Goal: Information Seeking & Learning: Learn about a topic

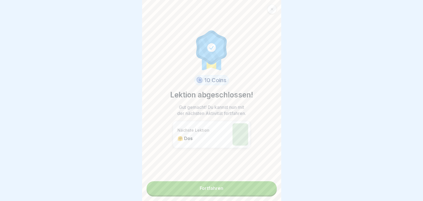
scroll to position [56, 0]
click at [228, 192] on link "Fortfahren" at bounding box center [211, 188] width 130 height 14
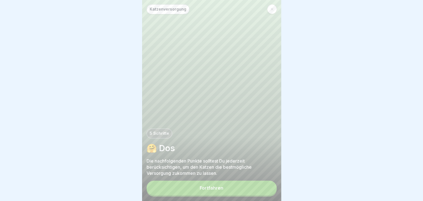
click at [229, 190] on button "Fortfahren" at bounding box center [211, 187] width 130 height 14
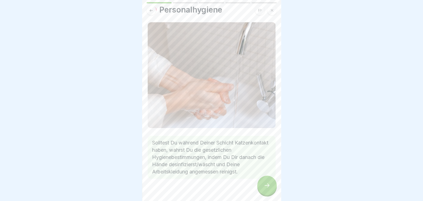
scroll to position [24, 0]
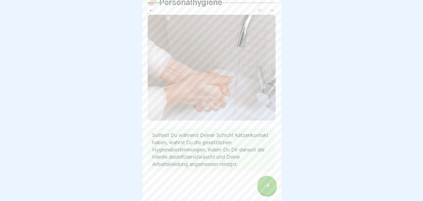
click at [266, 187] on icon at bounding box center [267, 185] width 7 height 7
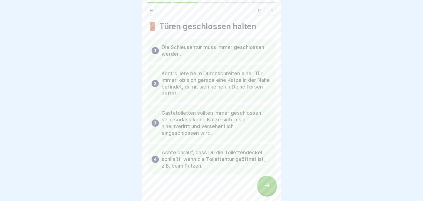
click at [259, 193] on div at bounding box center [266, 184] width 19 height 19
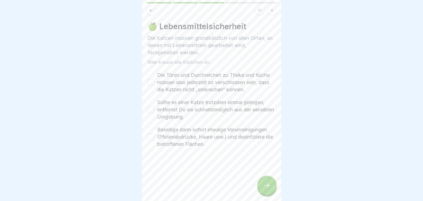
click at [150, 86] on button "Die Türen und Durchreichen zu Theke und Küche müssen also jederzeit so verschlo…" at bounding box center [151, 82] width 7 height 7
click at [149, 113] on button "Sollte es einer Katze trotzdem einmal gelingen, entfernst Du sie schnellstmögli…" at bounding box center [151, 109] width 7 height 7
click at [150, 140] on button "Beseitige dann sofort etwaige Verunreinigungen (Pfotenabdrücke, Haare usw.) und…" at bounding box center [151, 136] width 7 height 7
click at [273, 188] on div at bounding box center [266, 184] width 19 height 19
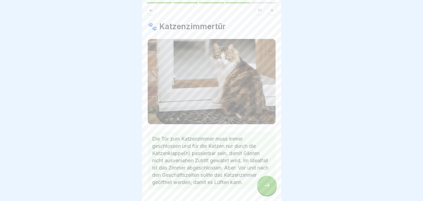
scroll to position [26, 0]
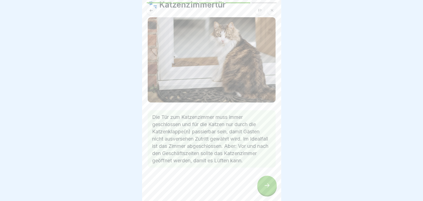
click at [265, 188] on icon at bounding box center [267, 185] width 7 height 7
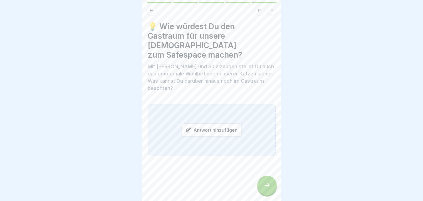
click at [264, 188] on icon at bounding box center [267, 185] width 7 height 7
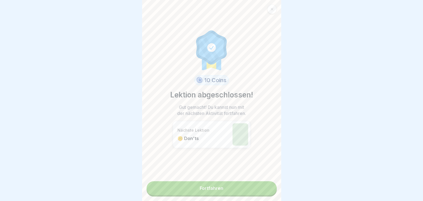
click at [202, 186] on link "Fortfahren" at bounding box center [211, 188] width 130 height 14
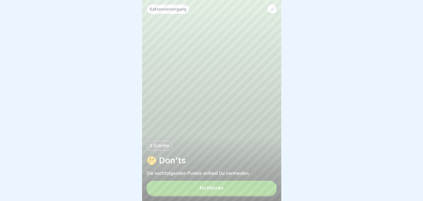
click at [202, 187] on button "Fortfahren" at bounding box center [211, 187] width 130 height 14
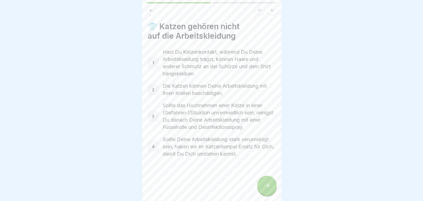
click at [264, 187] on div at bounding box center [266, 184] width 19 height 19
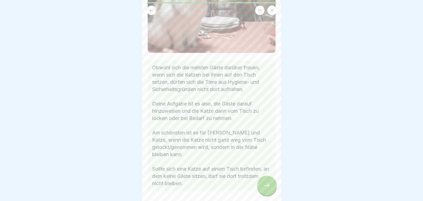
scroll to position [130, 0]
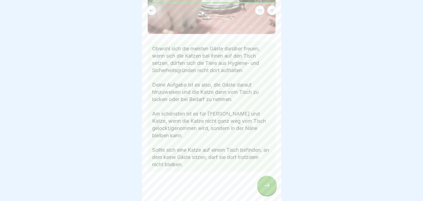
click at [269, 188] on icon at bounding box center [267, 185] width 7 height 7
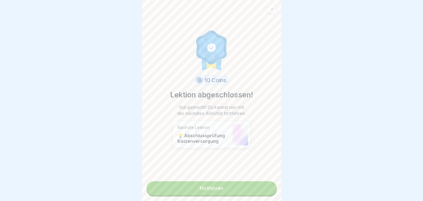
click at [255, 189] on link "Fortfahren" at bounding box center [211, 188] width 130 height 14
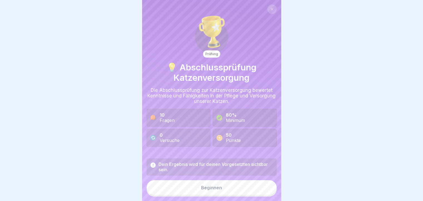
scroll to position [4, 0]
click at [171, 188] on button "Beginnen" at bounding box center [211, 187] width 130 height 15
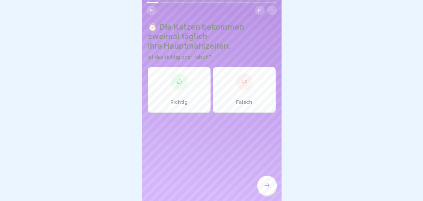
scroll to position [0, 0]
click at [162, 103] on div "Richtig" at bounding box center [179, 89] width 63 height 44
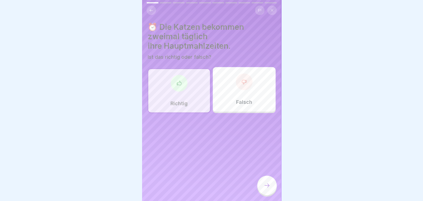
click at [269, 188] on icon at bounding box center [267, 185] width 7 height 7
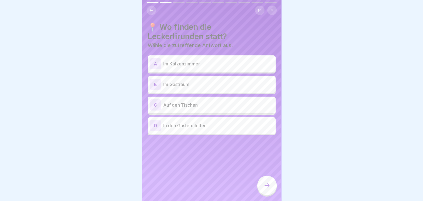
click at [172, 86] on p "Im Gastraum" at bounding box center [218, 84] width 110 height 7
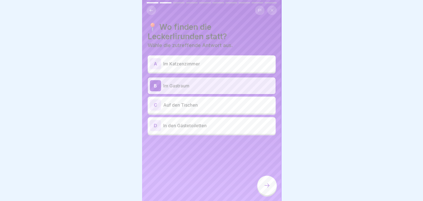
click at [261, 188] on div at bounding box center [266, 184] width 19 height 19
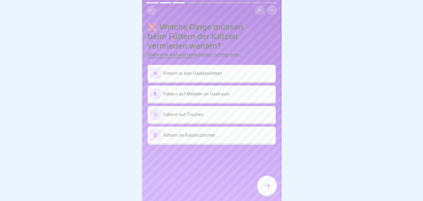
click at [176, 76] on div "A Füttern in den Gästetoiletten" at bounding box center [211, 73] width 123 height 11
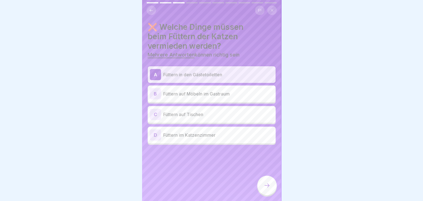
click at [175, 93] on p "Füttern auf Möbeln im Gastraum" at bounding box center [218, 93] width 110 height 7
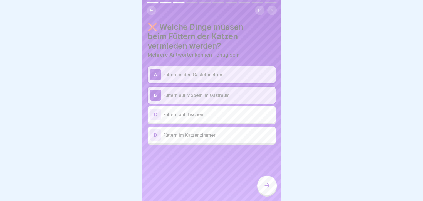
click at [172, 113] on p "Füttern auf Tischen" at bounding box center [218, 114] width 110 height 7
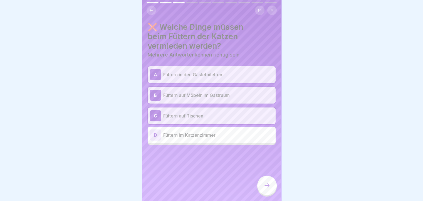
click at [268, 188] on icon at bounding box center [267, 185] width 7 height 7
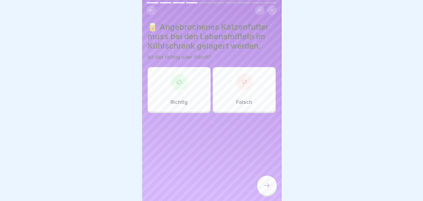
click at [259, 91] on div "Falsch" at bounding box center [244, 89] width 63 height 44
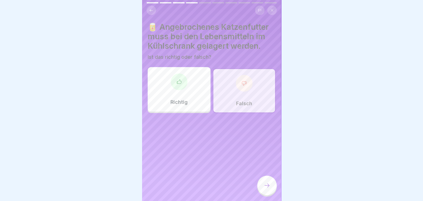
click at [262, 190] on div at bounding box center [266, 184] width 19 height 19
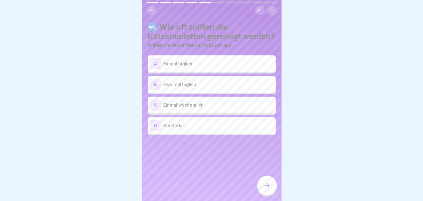
click at [220, 88] on p "Zweimal täglich" at bounding box center [218, 84] width 110 height 7
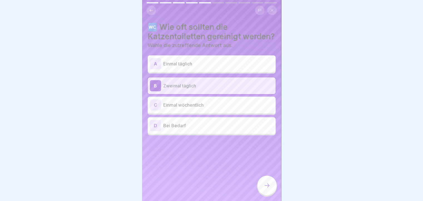
click at [268, 188] on icon at bounding box center [267, 185] width 7 height 7
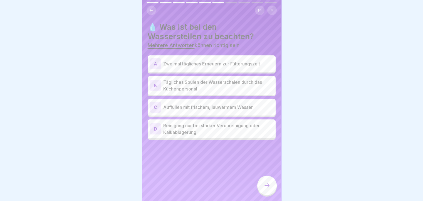
click at [195, 68] on div "A Zweimal tägliches Erneuern zur Fütterungszeit" at bounding box center [211, 63] width 123 height 11
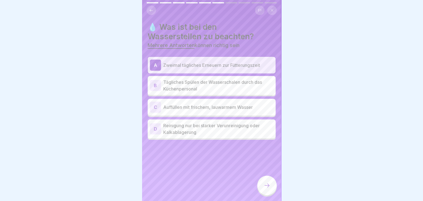
click at [193, 87] on p "Tägliches Spülen der Wasserschalen durch das Küchenpersonal" at bounding box center [218, 85] width 110 height 13
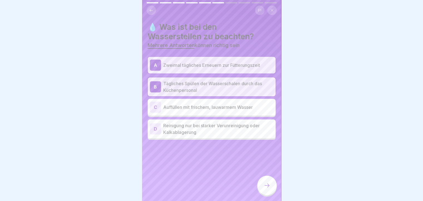
click at [187, 106] on p "Auffüllen mit frischem, lauwarmem Wasser" at bounding box center [218, 107] width 110 height 7
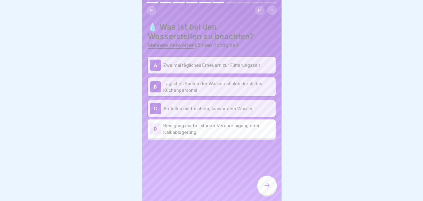
click at [267, 188] on icon at bounding box center [267, 185] width 7 height 7
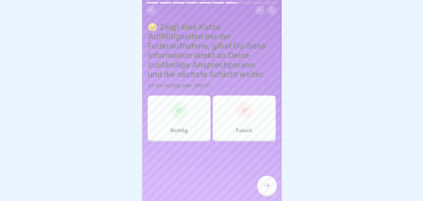
click at [172, 126] on div "Richtig" at bounding box center [179, 117] width 63 height 44
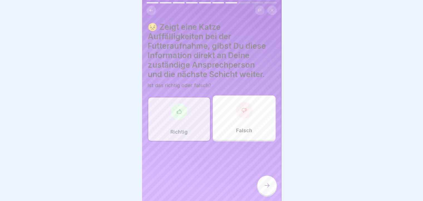
click at [264, 188] on icon at bounding box center [267, 185] width 7 height 7
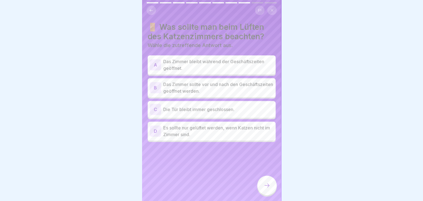
click at [224, 92] on p "Das Zimmer sollte vor und nach den Geschäftszeiten geöffnet werden." at bounding box center [218, 87] width 110 height 13
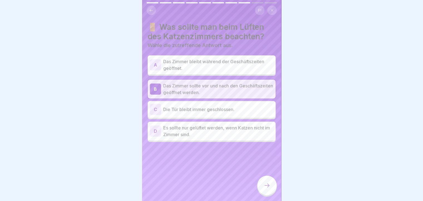
click at [259, 186] on div at bounding box center [266, 184] width 19 height 19
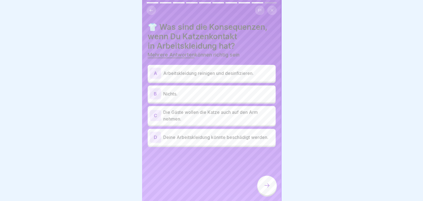
click at [235, 69] on div "A Arbeitskleidung reinigen und desinfizieren." at bounding box center [211, 73] width 123 height 11
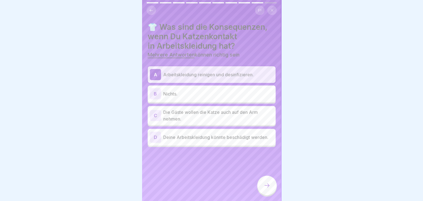
click at [207, 140] on p "Deine Arbeitskleidung könnte beschädigt werden." at bounding box center [218, 137] width 110 height 7
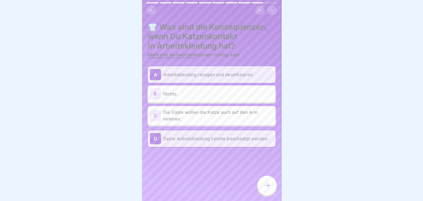
click at [265, 188] on icon at bounding box center [267, 185] width 7 height 7
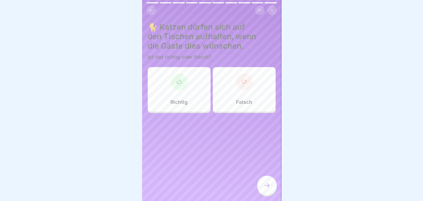
click at [245, 94] on div "Falsch" at bounding box center [244, 89] width 63 height 44
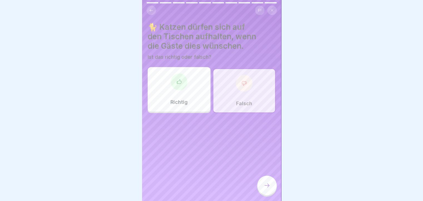
click at [264, 193] on div at bounding box center [266, 184] width 19 height 19
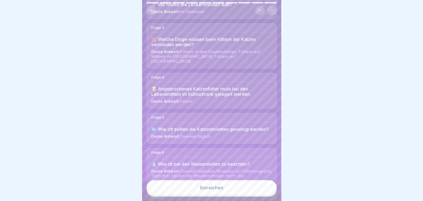
scroll to position [83, 0]
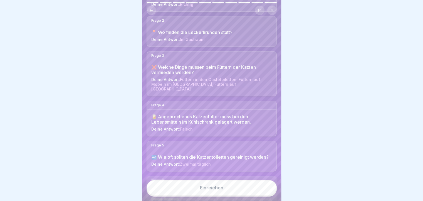
click at [196, 192] on button "Einreichen" at bounding box center [211, 187] width 130 height 15
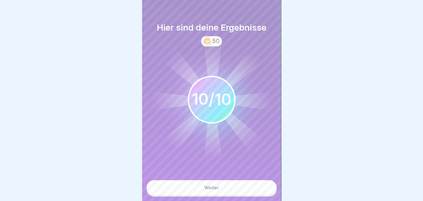
click at [190, 192] on button "Weiter" at bounding box center [211, 187] width 130 height 15
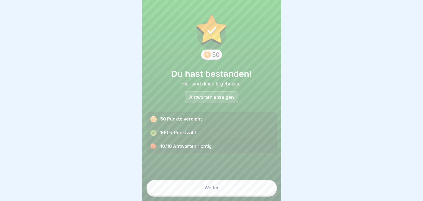
click at [184, 192] on button "Weiter" at bounding box center [211, 187] width 130 height 15
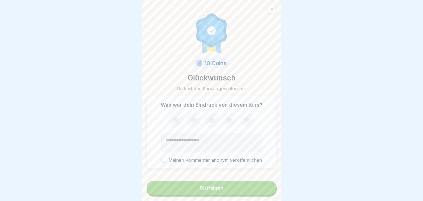
click at [185, 187] on button "Fortfahren" at bounding box center [211, 187] width 130 height 14
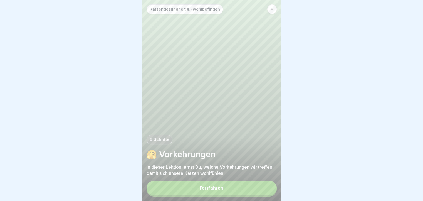
scroll to position [4, 0]
click at [212, 190] on div "Fortfahren" at bounding box center [212, 187] width 24 height 5
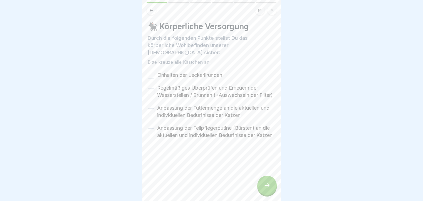
scroll to position [0, 0]
click at [153, 76] on button "Einhalten der Leckerlirunden" at bounding box center [151, 75] width 7 height 7
click at [152, 95] on button "Regelmäßiges Überprüfen und Erneuern der Wasserstellen / Brunnen (+Auswechseln …" at bounding box center [151, 91] width 7 height 7
click at [152, 115] on button "Anpassung der Futtermenge an die aktuellen und individuellen Bedürfnisse der Ka…" at bounding box center [151, 111] width 7 height 7
click at [151, 135] on button "Anpassung der Fellpflegeroutine (Bürsten) an die aktuellen und individuellen Be…" at bounding box center [151, 131] width 7 height 7
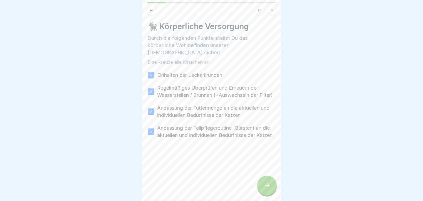
click at [261, 189] on div at bounding box center [266, 184] width 19 height 19
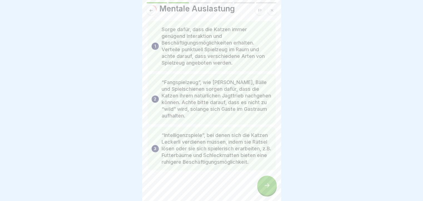
scroll to position [27, 0]
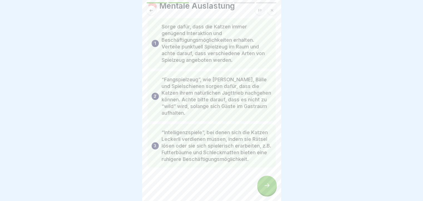
click at [267, 185] on div at bounding box center [266, 184] width 19 height 19
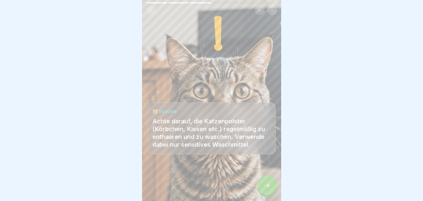
click at [262, 184] on div at bounding box center [266, 184] width 19 height 19
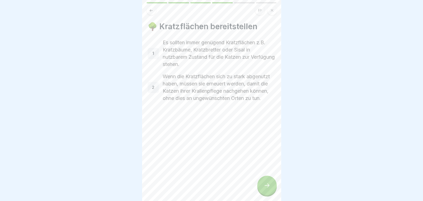
click at [262, 189] on div at bounding box center [266, 184] width 19 height 19
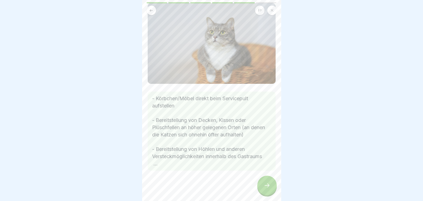
scroll to position [36, 0]
click at [269, 185] on div at bounding box center [266, 184] width 19 height 19
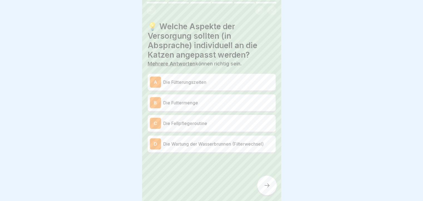
click at [203, 106] on div "B Die Futtermenge" at bounding box center [211, 102] width 123 height 11
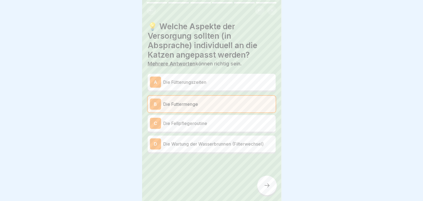
click at [200, 120] on p "Die Fellpflegeroutine" at bounding box center [218, 123] width 110 height 7
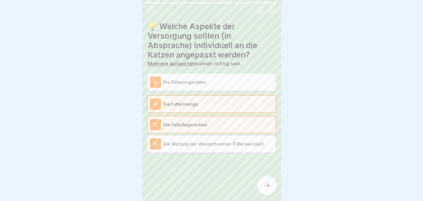
click at [263, 187] on div at bounding box center [266, 184] width 19 height 19
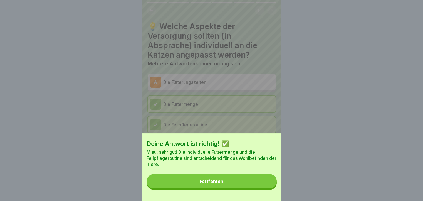
click at [259, 188] on button "Fortfahren" at bounding box center [211, 181] width 130 height 14
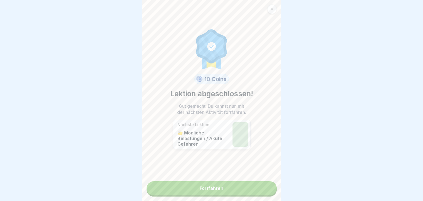
click at [232, 186] on link "Fortfahren" at bounding box center [211, 188] width 130 height 14
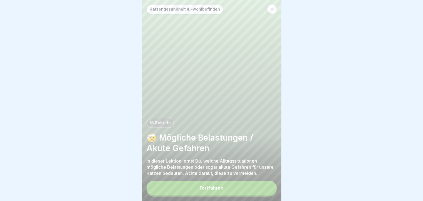
click at [237, 188] on button "Fortfahren" at bounding box center [211, 187] width 130 height 14
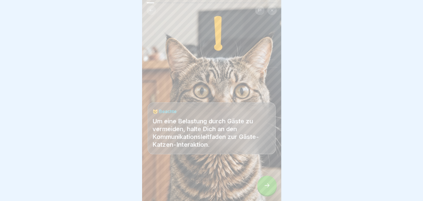
click at [266, 188] on icon at bounding box center [267, 185] width 7 height 7
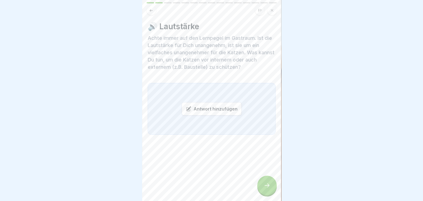
click at [262, 183] on div at bounding box center [266, 184] width 19 height 19
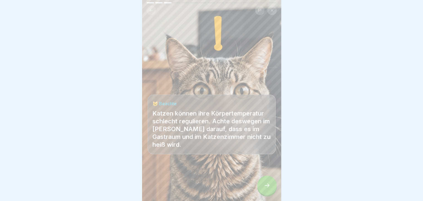
click at [260, 184] on div at bounding box center [266, 184] width 19 height 19
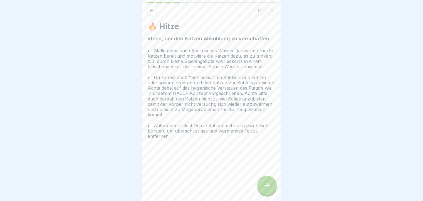
click at [267, 188] on icon at bounding box center [267, 185] width 7 height 7
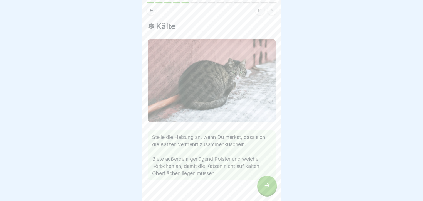
click at [268, 188] on icon at bounding box center [267, 185] width 7 height 7
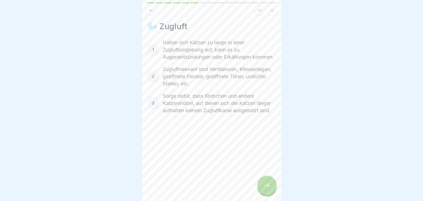
click at [268, 188] on icon at bounding box center [267, 185] width 7 height 7
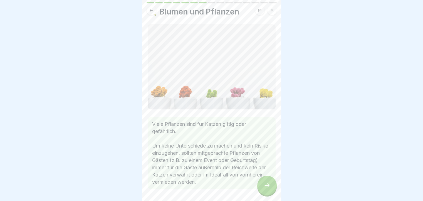
scroll to position [6, 0]
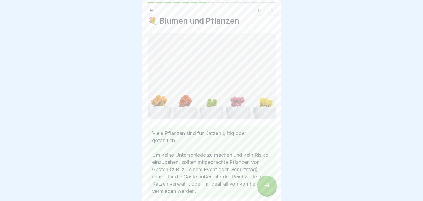
click at [269, 184] on div at bounding box center [266, 184] width 19 height 19
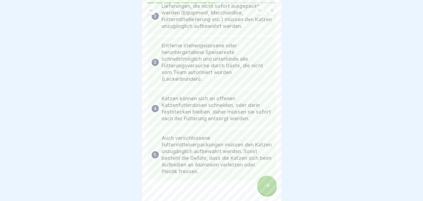
scroll to position [96, 0]
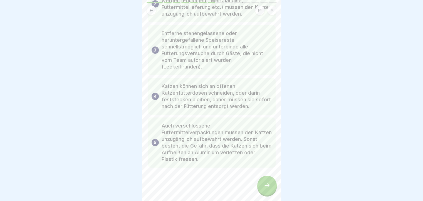
click at [266, 195] on div at bounding box center [266, 184] width 19 height 19
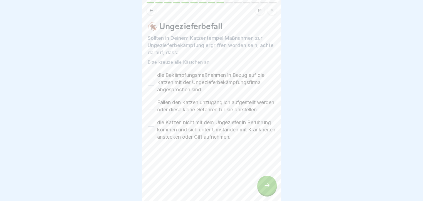
click at [150, 83] on button "die Bekämpfungsmaßnahmen in Bezug auf die Katzen mit der Ungezieferbekämpfungsf…" at bounding box center [151, 82] width 7 height 7
click at [151, 109] on button "Fallen den Katzen unzugänglich aufgestellt werden oder diese keine Gefahren für…" at bounding box center [151, 106] width 7 height 7
click at [150, 133] on button "die Katzen nicht mit dem Ungeziefer in Berührung kommen und sich unter Umstände…" at bounding box center [151, 129] width 7 height 7
click at [268, 187] on icon at bounding box center [267, 185] width 7 height 7
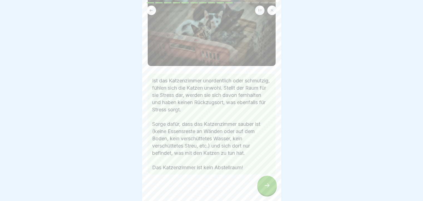
scroll to position [49, 0]
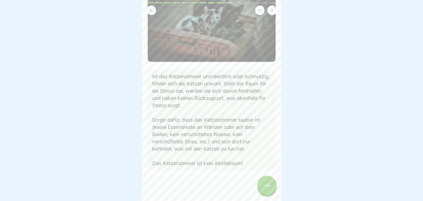
click at [266, 184] on div at bounding box center [266, 184] width 19 height 19
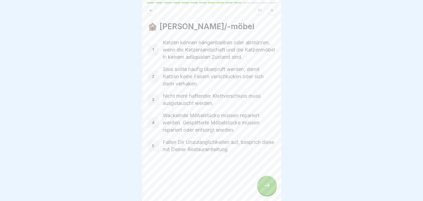
click at [262, 188] on div at bounding box center [266, 184] width 19 height 19
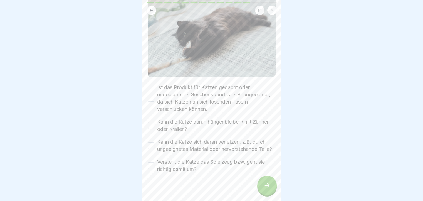
scroll to position [105, 0]
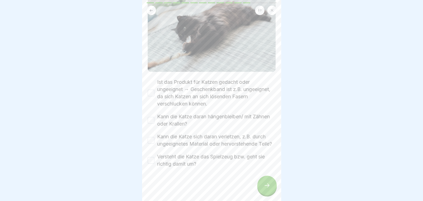
click at [152, 90] on button "Ist das Produkt für Katzen gedacht oder ungeeignet → Geschenkband ist z.B. unge…" at bounding box center [151, 93] width 7 height 7
click at [149, 117] on button "Kann die Katze daran hängenbleiben/ mit Zähnen oder Krallen?" at bounding box center [151, 120] width 7 height 7
click at [150, 137] on button "Kann die Katze sich daran verletzen, z.B. durch ungeeignetes Material oder herv…" at bounding box center [151, 140] width 7 height 7
click at [150, 161] on button "Versteht die Katze das Spielzeug bzw. geht sie richtig damit um?" at bounding box center [151, 160] width 7 height 7
click at [262, 186] on div at bounding box center [266, 184] width 19 height 19
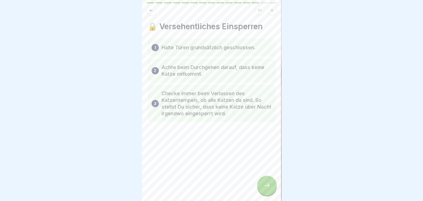
click at [267, 187] on icon at bounding box center [267, 185] width 7 height 7
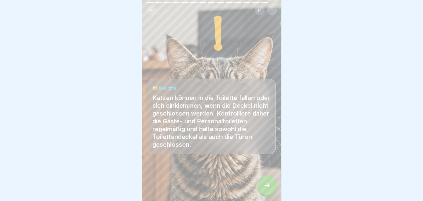
click at [267, 187] on icon at bounding box center [267, 185] width 7 height 7
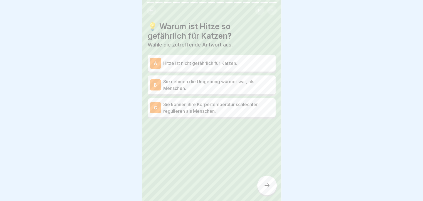
click at [241, 114] on p "Sie können ihre Körpertemperatur schlechter regulieren als Menschen." at bounding box center [218, 107] width 110 height 13
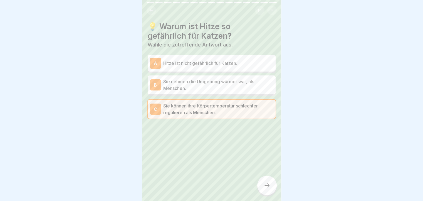
click at [265, 188] on icon at bounding box center [267, 185] width 7 height 7
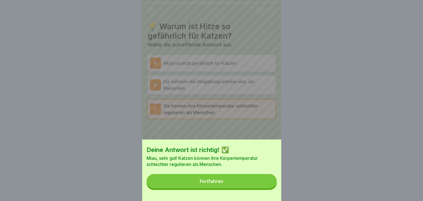
click at [260, 188] on button "Fortfahren" at bounding box center [211, 181] width 130 height 14
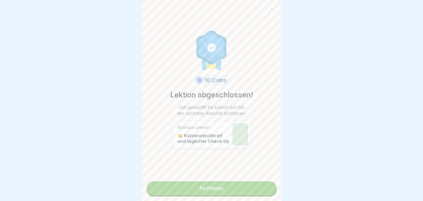
click at [215, 187] on link "Fortfahren" at bounding box center [211, 188] width 130 height 14
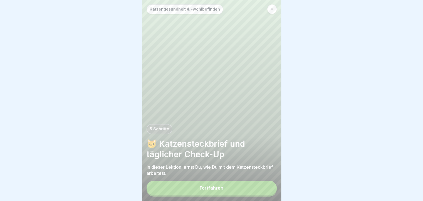
click at [240, 190] on button "Fortfahren" at bounding box center [211, 187] width 130 height 14
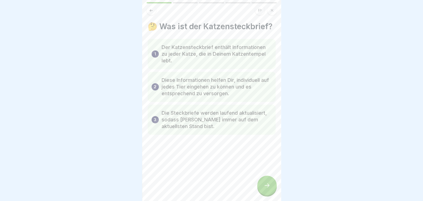
click at [270, 188] on div at bounding box center [266, 184] width 19 height 19
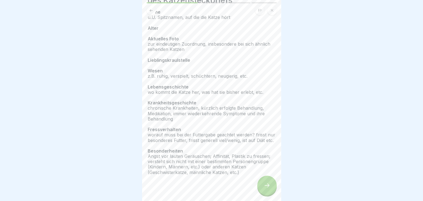
scroll to position [48, 0]
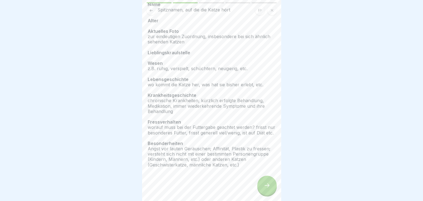
click at [264, 185] on div at bounding box center [266, 184] width 19 height 19
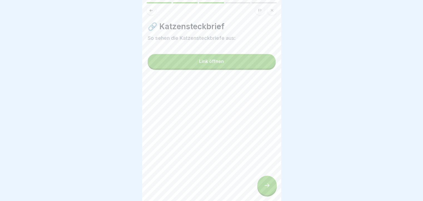
click at [236, 63] on button "Link öffnen" at bounding box center [212, 61] width 128 height 14
click at [265, 186] on div at bounding box center [266, 184] width 19 height 19
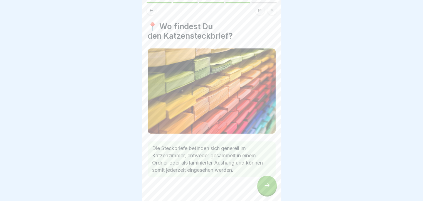
click at [270, 190] on div at bounding box center [266, 184] width 19 height 19
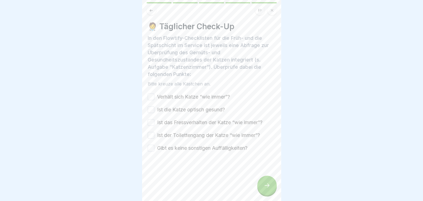
click at [150, 100] on button "Verhält sich Katze “wie immer”?" at bounding box center [151, 96] width 7 height 7
click at [151, 108] on button "Ist die Katze optisch gesund?" at bounding box center [151, 109] width 7 height 7
click at [151, 125] on button "Ist das Fressverhalten der Katze “wie immer”?" at bounding box center [151, 122] width 7 height 7
click at [150, 137] on button "Ist der Toilettengang der Katze “wie immer”?" at bounding box center [151, 135] width 7 height 7
click at [150, 150] on button "Gibt es keine sonstigen Auffälligkeiten?" at bounding box center [151, 148] width 7 height 7
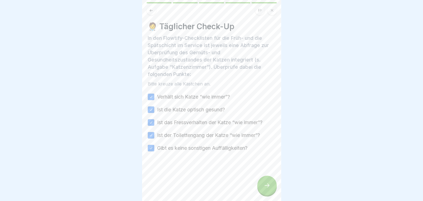
click at [270, 188] on icon at bounding box center [267, 185] width 7 height 7
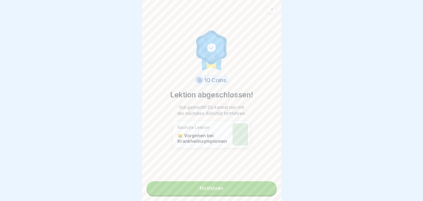
click at [237, 188] on link "Fortfahren" at bounding box center [211, 188] width 130 height 14
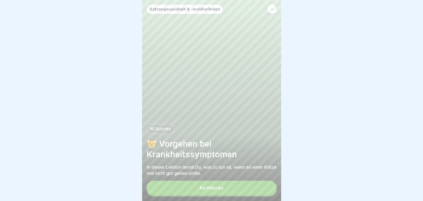
click at [243, 189] on button "Fortfahren" at bounding box center [211, 187] width 130 height 14
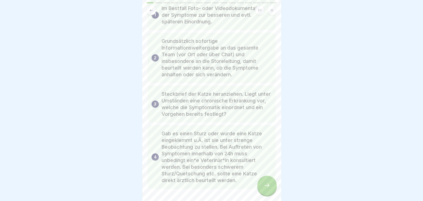
scroll to position [67, 0]
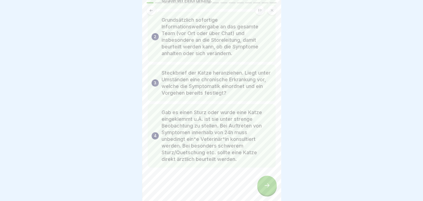
click at [262, 187] on div at bounding box center [266, 184] width 19 height 19
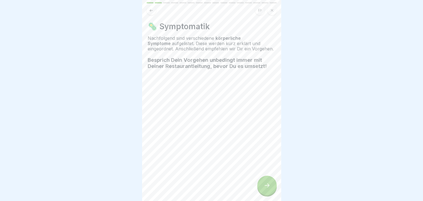
click at [266, 182] on div at bounding box center [266, 184] width 19 height 19
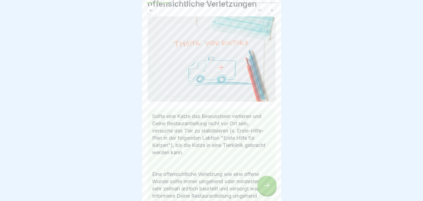
scroll to position [81, 0]
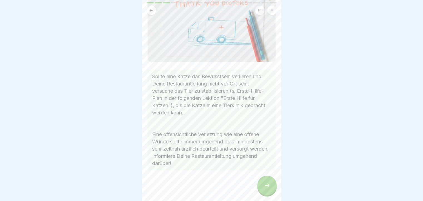
click at [267, 188] on icon at bounding box center [267, 185] width 7 height 7
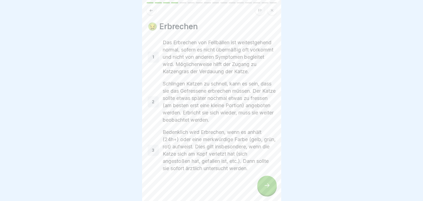
scroll to position [11, 0]
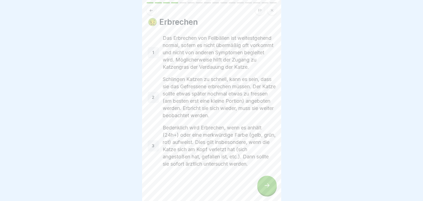
click at [271, 193] on div at bounding box center [266, 184] width 19 height 19
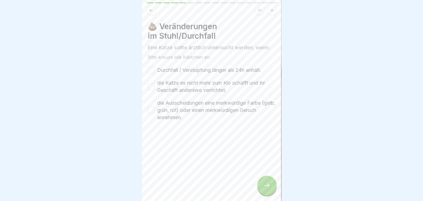
click at [150, 112] on button "die Ausscheidungen eine merkwürdige Farbe (gelb, grün, rot) oder einen merkwürd…" at bounding box center [151, 110] width 7 height 7
click at [151, 86] on button "die Katze es nicht mehr zum Klo schafft und ihr Geschäft anderswo verrichtet." at bounding box center [151, 86] width 7 height 7
click at [150, 73] on div "Durchfall / Verstopfung länger als 24h anhält." at bounding box center [204, 69] width 113 height 7
click at [150, 71] on button "Durchfall / Verstopfung länger als 24h anhält." at bounding box center [151, 70] width 7 height 7
click at [269, 188] on icon at bounding box center [267, 185] width 7 height 7
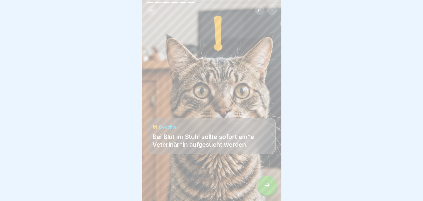
click at [264, 188] on icon at bounding box center [267, 185] width 7 height 7
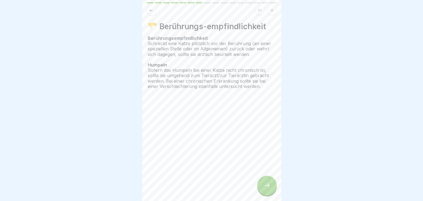
click at [264, 188] on icon at bounding box center [267, 185] width 7 height 7
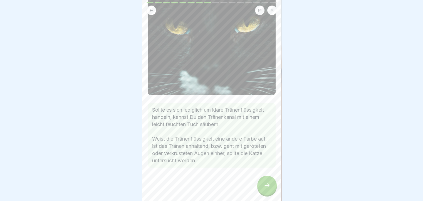
scroll to position [4, 0]
click at [265, 183] on icon at bounding box center [267, 185] width 7 height 7
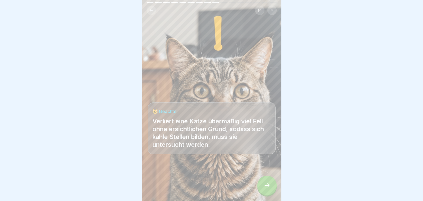
click at [265, 183] on icon at bounding box center [267, 185] width 7 height 7
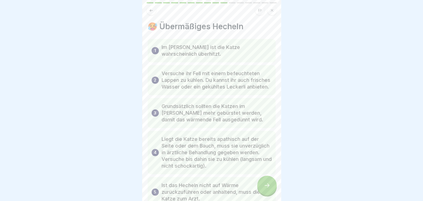
scroll to position [46, 0]
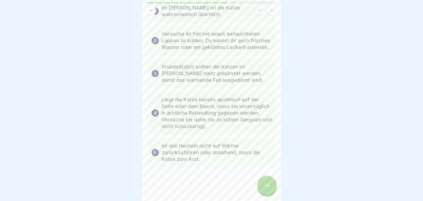
click at [264, 182] on div at bounding box center [266, 184] width 19 height 19
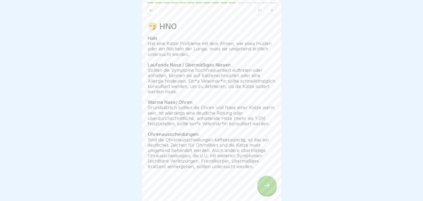
click at [270, 185] on div at bounding box center [266, 184] width 19 height 19
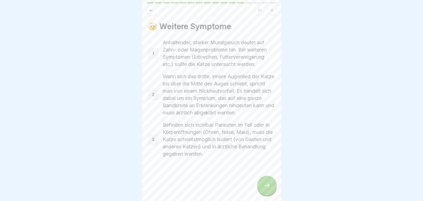
scroll to position [0, 0]
click at [266, 188] on icon at bounding box center [267, 185] width 7 height 7
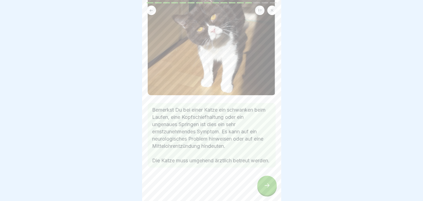
scroll to position [56, 0]
click at [269, 186] on div at bounding box center [266, 184] width 19 height 19
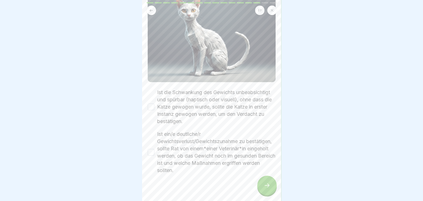
scroll to position [64, 0]
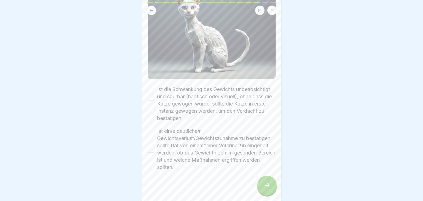
click at [148, 100] on button "Ist die Schwankung des Gewichts unbeabsichtigt und spürbar (haptisch oder visue…" at bounding box center [151, 103] width 7 height 7
click at [151, 147] on button "Ist ein/e deutliche/r Gewichtsverlust/Gewichtszunahme zu bestätigen, sollte Rat…" at bounding box center [151, 149] width 7 height 7
click at [263, 186] on div at bounding box center [266, 184] width 19 height 19
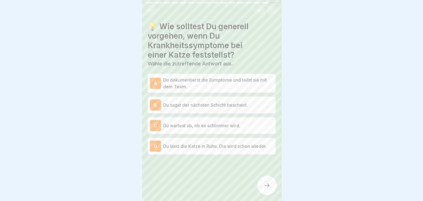
click at [231, 86] on p "Du dokumentierst die Symptome und teilst sie mit dem Team." at bounding box center [218, 82] width 110 height 13
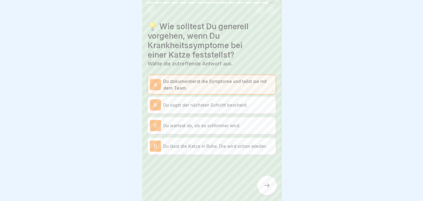
click at [200, 107] on p "Du sagst der nächsten Schicht bescheid." at bounding box center [218, 104] width 110 height 7
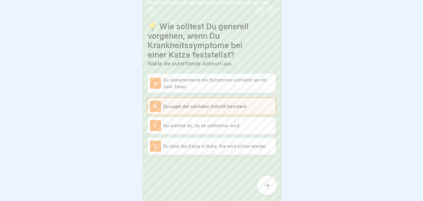
click at [199, 89] on p "Du dokumentierst die Symptome und teilst sie mit dem Team." at bounding box center [218, 82] width 110 height 13
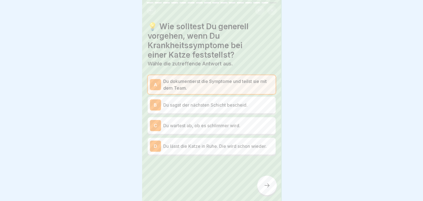
click at [267, 188] on icon at bounding box center [267, 185] width 7 height 7
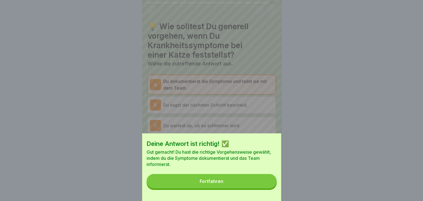
click at [240, 188] on button "Fortfahren" at bounding box center [211, 181] width 130 height 14
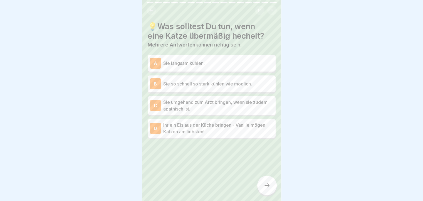
click at [245, 66] on p "Sie langsam kühlen." at bounding box center [218, 63] width 110 height 7
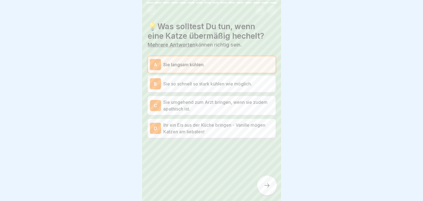
click at [207, 106] on p "Sie umgehend zum Arzt bringen, wenn sie zudem apathisch ist." at bounding box center [218, 105] width 110 height 13
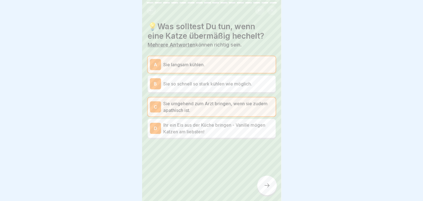
click at [266, 188] on icon at bounding box center [267, 185] width 7 height 7
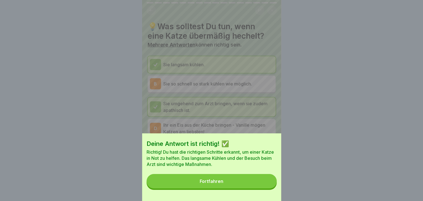
click at [242, 188] on button "Fortfahren" at bounding box center [211, 181] width 130 height 14
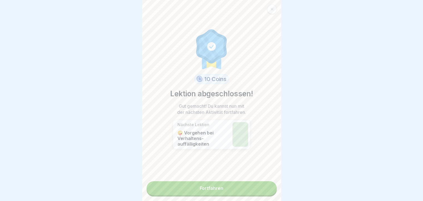
click at [233, 189] on link "Fortfahren" at bounding box center [211, 188] width 130 height 14
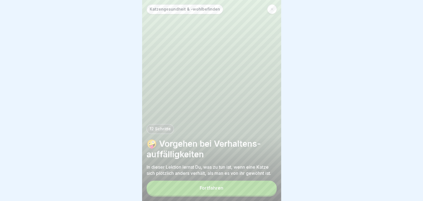
click at [213, 195] on button "Fortfahren" at bounding box center [211, 187] width 130 height 14
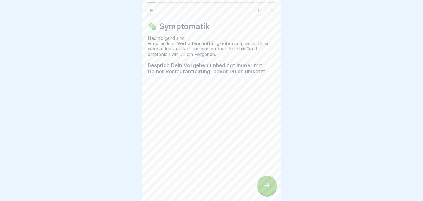
click at [266, 183] on div at bounding box center [266, 184] width 19 height 19
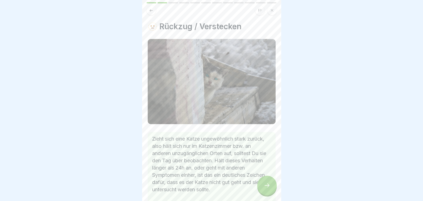
click at [266, 183] on div at bounding box center [266, 184] width 19 height 19
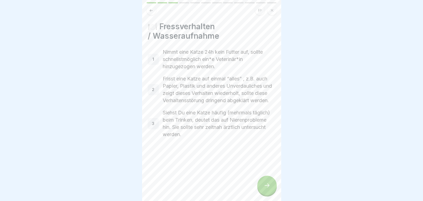
click at [150, 10] on icon at bounding box center [151, 10] width 3 height 3
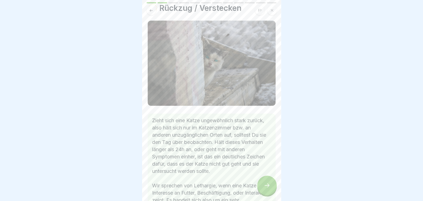
scroll to position [28, 0]
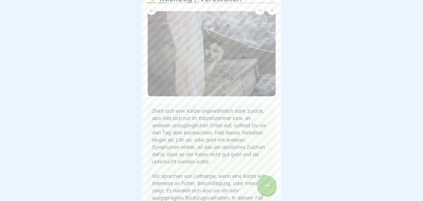
click at [260, 187] on div at bounding box center [266, 184] width 19 height 19
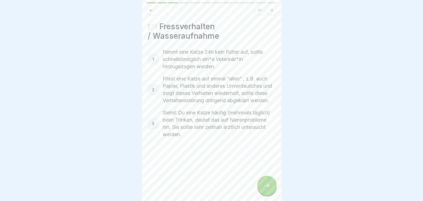
click at [268, 182] on div at bounding box center [266, 184] width 19 height 19
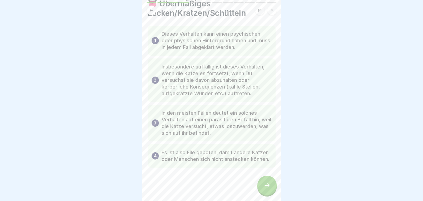
click at [264, 184] on div at bounding box center [266, 184] width 19 height 19
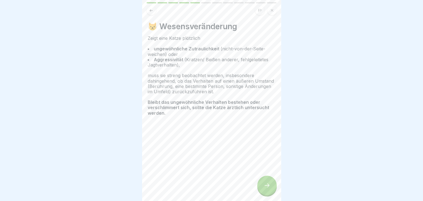
click at [265, 184] on div at bounding box center [266, 184] width 19 height 19
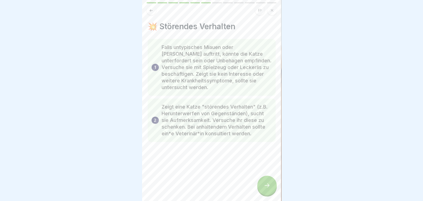
click at [270, 188] on div at bounding box center [266, 184] width 19 height 19
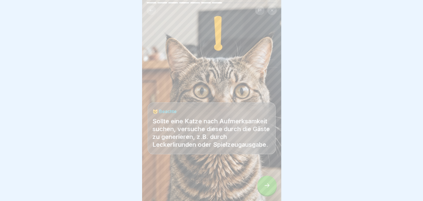
click at [270, 188] on div at bounding box center [266, 184] width 19 height 19
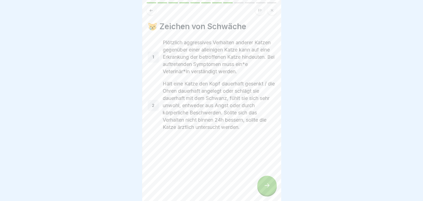
click at [270, 188] on div at bounding box center [266, 184] width 19 height 19
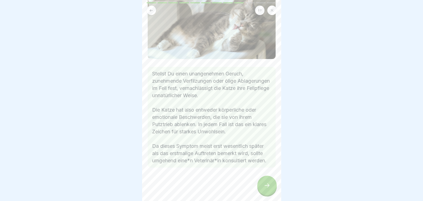
scroll to position [4, 0]
click at [266, 178] on div at bounding box center [266, 184] width 19 height 19
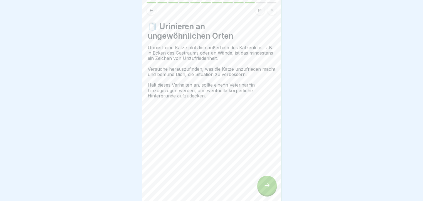
scroll to position [0, 0]
click at [267, 186] on div at bounding box center [266, 184] width 19 height 19
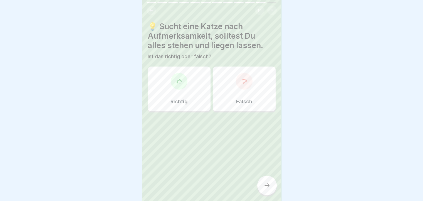
click at [250, 90] on div "Falsch" at bounding box center [244, 88] width 63 height 44
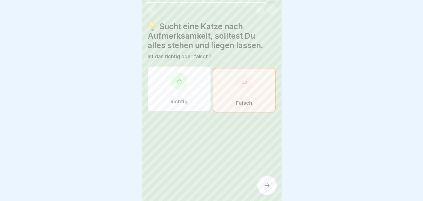
click at [267, 188] on icon at bounding box center [267, 185] width 7 height 7
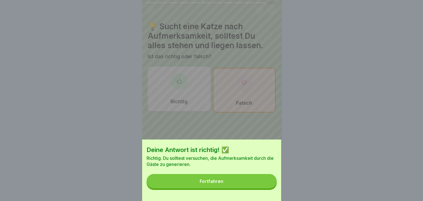
click at [231, 187] on button "Fortfahren" at bounding box center [211, 181] width 130 height 14
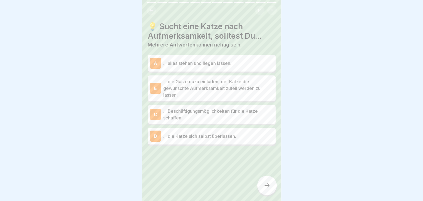
click at [250, 91] on p "... die Gäste dazu einladen, der Katze die gewünschte Aufmerksamkeit zuteil wer…" at bounding box center [218, 88] width 110 height 20
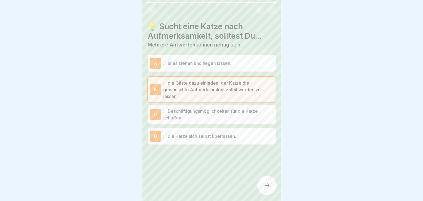
click at [216, 114] on p "... Beschäftigungsmöglichkeiten für die Katze schaffen." at bounding box center [218, 114] width 110 height 13
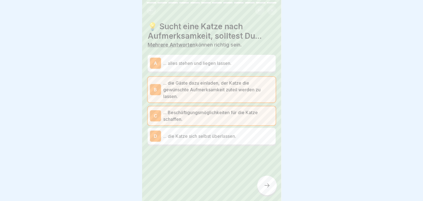
click at [265, 188] on icon at bounding box center [267, 185] width 7 height 7
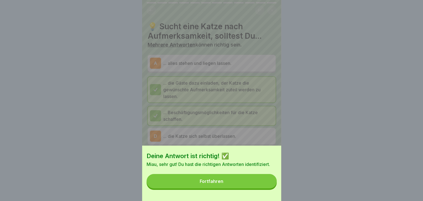
click at [223, 188] on button "Fortfahren" at bounding box center [211, 181] width 130 height 14
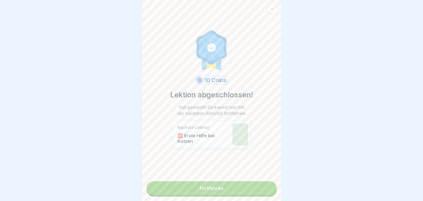
click at [193, 185] on link "Fortfahren" at bounding box center [211, 188] width 130 height 14
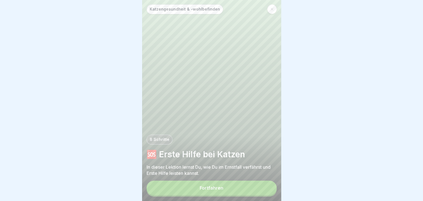
click at [181, 189] on button "Fortfahren" at bounding box center [211, 187] width 130 height 14
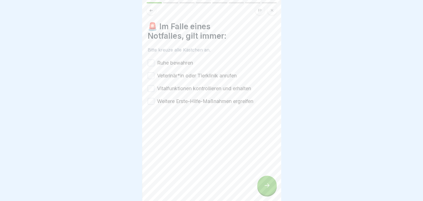
drag, startPoint x: 150, startPoint y: 63, endPoint x: 148, endPoint y: 70, distance: 8.0
click at [150, 63] on button "Ruhe bewahren" at bounding box center [151, 62] width 7 height 7
click at [148, 74] on button "Veterinär*in oder Tierklinik anrufen" at bounding box center [151, 75] width 7 height 7
click at [151, 90] on button "Vitalfunktionen kontrollieren und erhalten" at bounding box center [151, 88] width 7 height 7
click at [149, 101] on button "Weitere Erste-Hilfe-Maßnahmen ergreifen" at bounding box center [151, 101] width 7 height 7
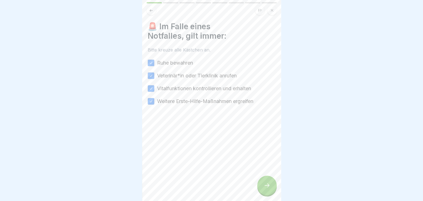
click at [261, 187] on div at bounding box center [266, 184] width 19 height 19
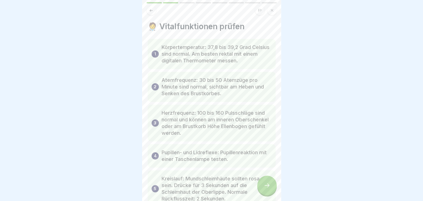
click at [150, 8] on icon at bounding box center [151, 10] width 4 height 4
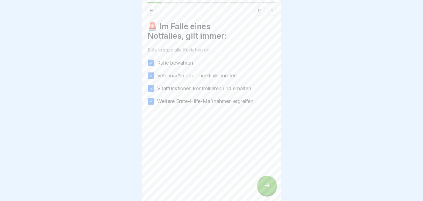
click at [270, 183] on div at bounding box center [266, 184] width 19 height 19
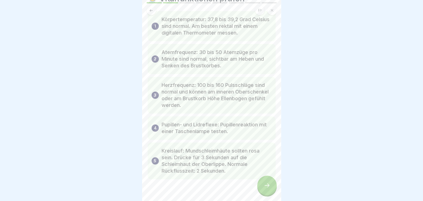
scroll to position [39, 0]
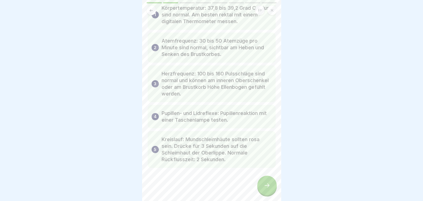
click at [270, 186] on icon at bounding box center [267, 185] width 7 height 7
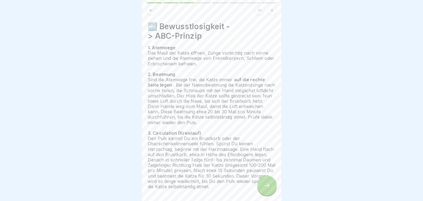
scroll to position [27, 0]
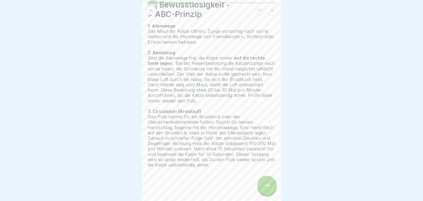
click at [267, 188] on icon at bounding box center [267, 185] width 7 height 7
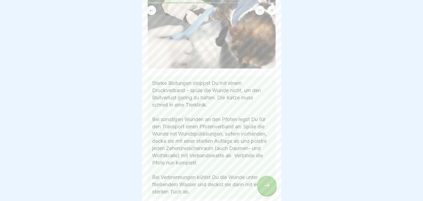
scroll to position [83, 0]
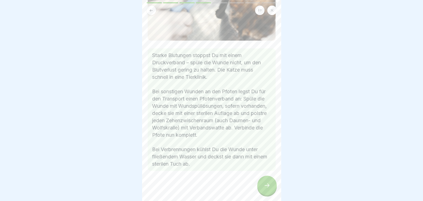
click at [264, 188] on icon at bounding box center [267, 185] width 7 height 7
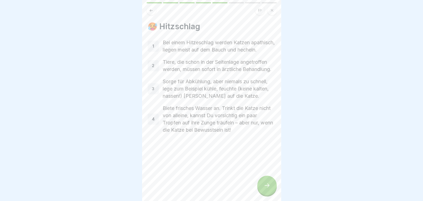
click at [263, 188] on div at bounding box center [266, 184] width 19 height 19
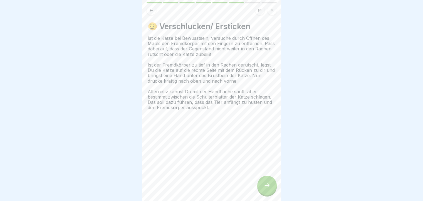
click at [271, 190] on div at bounding box center [266, 184] width 19 height 19
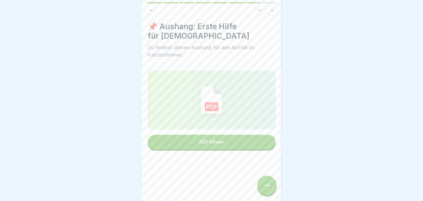
click at [270, 190] on div at bounding box center [266, 184] width 19 height 19
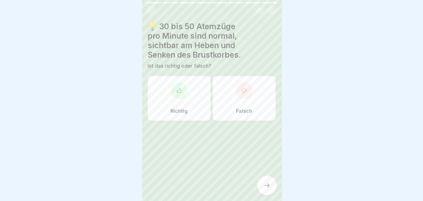
click at [174, 95] on div at bounding box center [179, 90] width 17 height 17
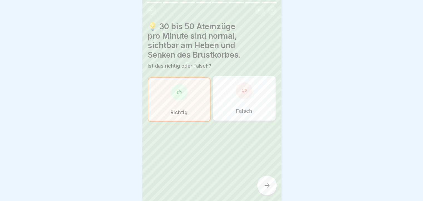
click at [264, 185] on div at bounding box center [266, 184] width 19 height 19
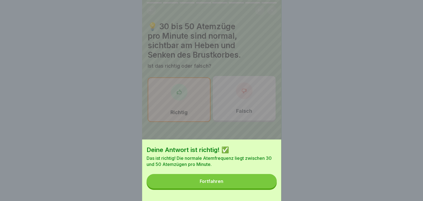
click at [248, 182] on button "Fortfahren" at bounding box center [211, 181] width 130 height 14
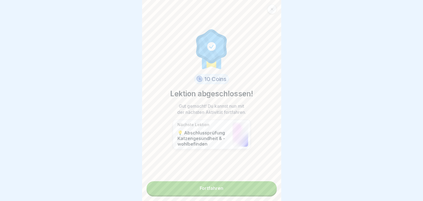
click at [238, 185] on link "Fortfahren" at bounding box center [211, 188] width 130 height 14
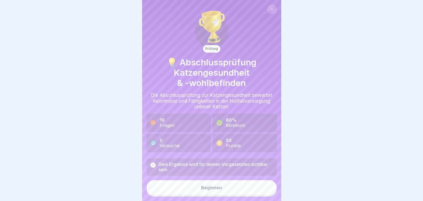
click at [229, 193] on button "Beginnen" at bounding box center [211, 187] width 130 height 15
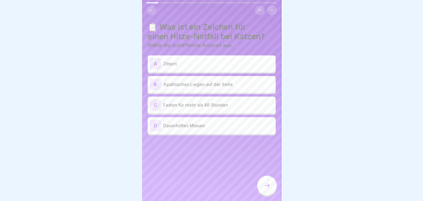
click at [231, 86] on p "Apathisches Liegen auf der Seite" at bounding box center [218, 84] width 110 height 7
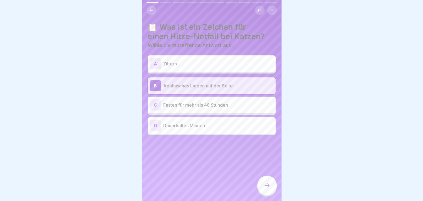
click at [262, 186] on div at bounding box center [266, 184] width 19 height 19
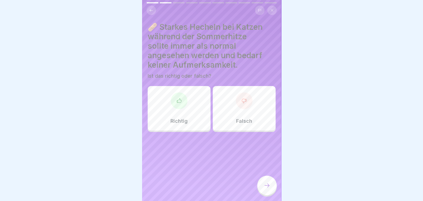
click at [240, 124] on div "Falsch" at bounding box center [244, 108] width 63 height 44
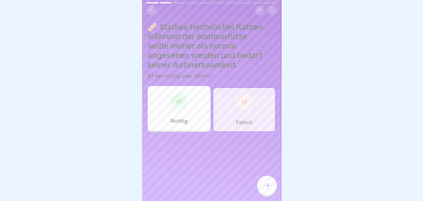
click at [268, 187] on icon at bounding box center [267, 185] width 7 height 7
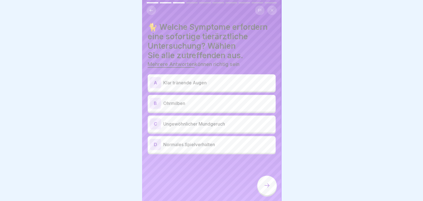
click at [212, 108] on div "B Ohrmilben" at bounding box center [211, 103] width 123 height 11
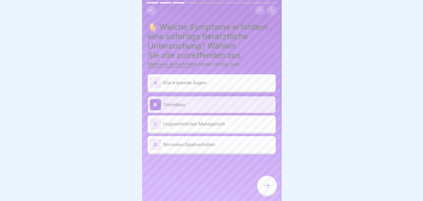
click at [180, 126] on p "Ungewöhnlicher Mundgeruch" at bounding box center [218, 123] width 110 height 7
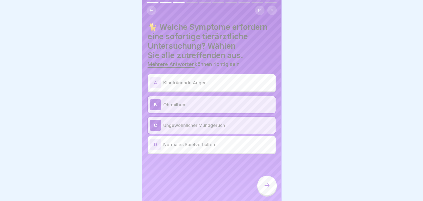
click at [271, 187] on div at bounding box center [266, 184] width 19 height 19
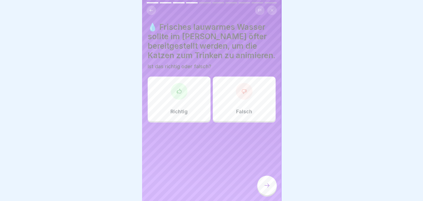
click at [173, 115] on div "Richtig" at bounding box center [179, 98] width 63 height 44
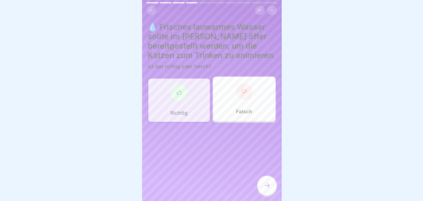
click at [266, 182] on div at bounding box center [266, 184] width 19 height 19
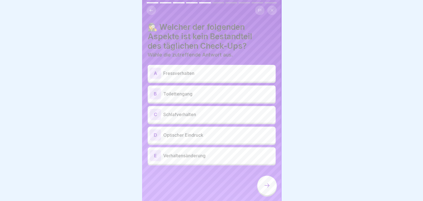
click at [218, 116] on p "Schlafverhalten" at bounding box center [218, 114] width 110 height 7
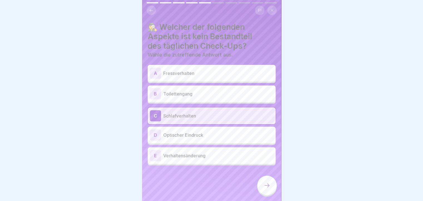
click at [265, 187] on icon at bounding box center [267, 185] width 7 height 7
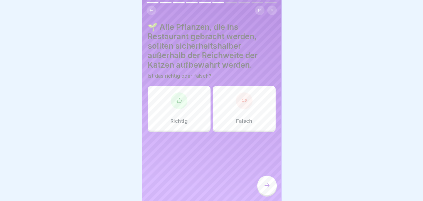
click at [193, 116] on div "Richtig" at bounding box center [179, 108] width 63 height 44
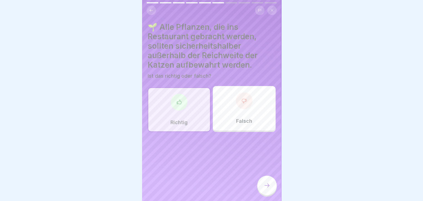
click at [266, 186] on div at bounding box center [266, 184] width 19 height 19
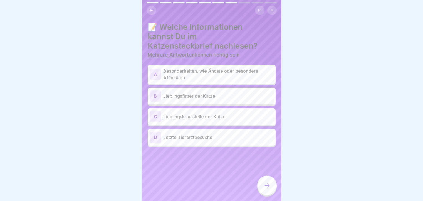
click at [208, 80] on p "Besonderheiten, wie Ängste oder besondere Affinitäten" at bounding box center [218, 74] width 110 height 13
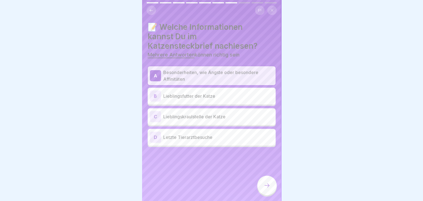
click at [206, 117] on p "Lieblingskraulstelle der Katze" at bounding box center [218, 116] width 110 height 7
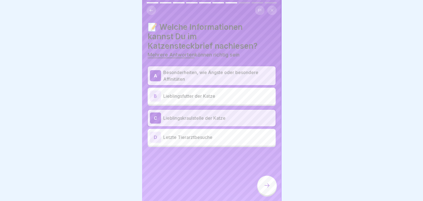
click at [262, 186] on div at bounding box center [266, 184] width 19 height 19
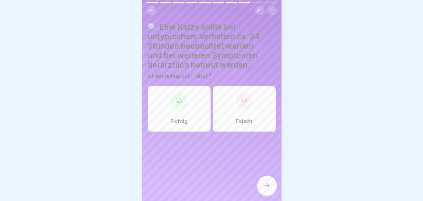
click at [164, 117] on div "Richtig" at bounding box center [179, 108] width 63 height 44
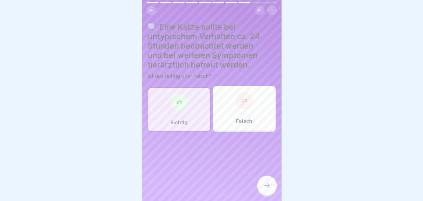
click at [262, 182] on div at bounding box center [266, 184] width 19 height 19
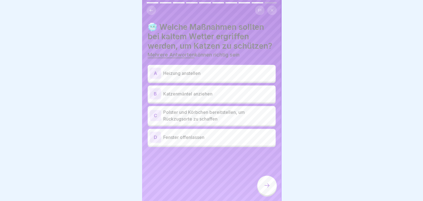
click at [218, 76] on p "Heizung anstellen" at bounding box center [218, 73] width 110 height 7
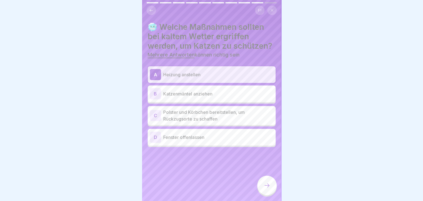
click at [202, 122] on p "Polster und Körbchen bereitstellen, um Rückzugsorte zu schaffen" at bounding box center [218, 115] width 110 height 13
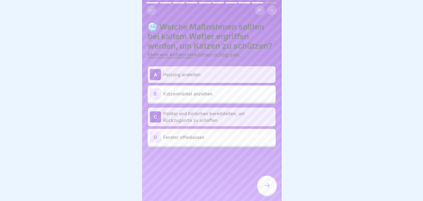
click at [270, 188] on div at bounding box center [266, 184] width 19 height 19
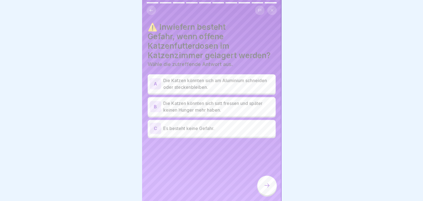
click at [213, 81] on p "Die Katzen könnten sich am Aluminium schneiden oder steckenbleiben." at bounding box center [218, 83] width 110 height 13
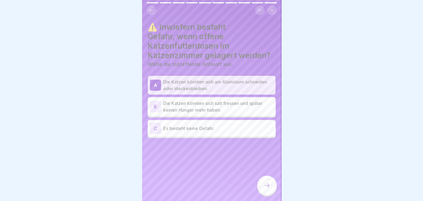
click at [266, 187] on icon at bounding box center [267, 185] width 7 height 7
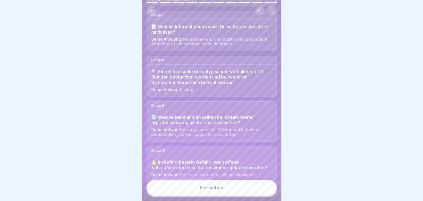
scroll to position [317, 0]
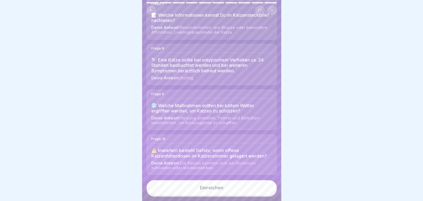
click at [203, 190] on div "Einreichen" at bounding box center [211, 187] width 23 height 5
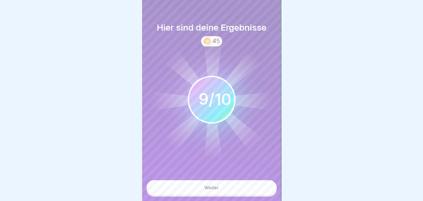
click at [200, 193] on button "Weiter" at bounding box center [211, 187] width 130 height 15
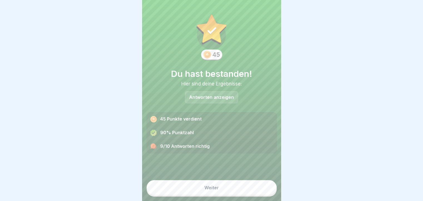
click at [222, 98] on p "Antworten anzeigen" at bounding box center [211, 97] width 45 height 5
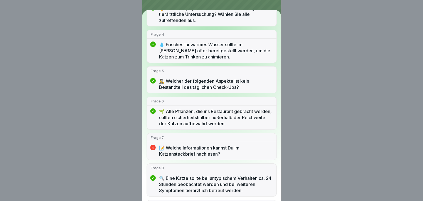
scroll to position [167, 0]
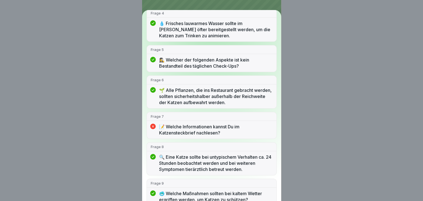
click at [199, 127] on p "📝 Welche Informationen kannst Du im Katzensteckbrief nachlesen?" at bounding box center [215, 129] width 113 height 12
click at [181, 117] on p "Frage 7" at bounding box center [212, 116] width 122 height 5
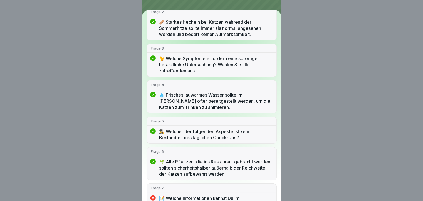
scroll to position [0, 0]
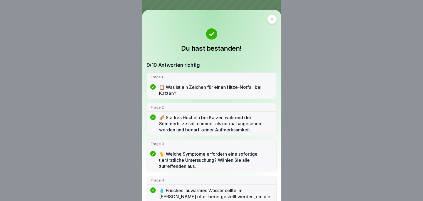
click at [270, 19] on icon at bounding box center [271, 19] width 3 height 3
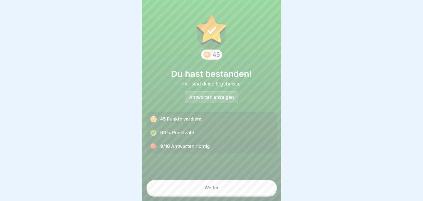
scroll to position [4, 0]
click at [206, 188] on div "Weiter" at bounding box center [211, 187] width 14 height 5
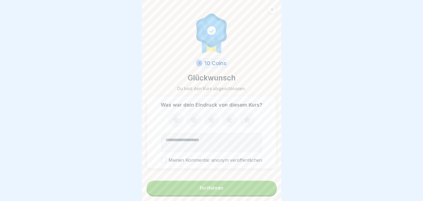
click at [222, 187] on button "Fortfahren" at bounding box center [211, 187] width 130 height 14
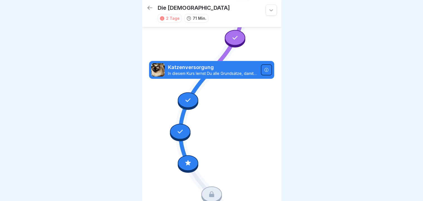
scroll to position [90, 0]
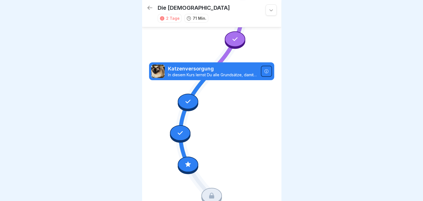
click at [190, 96] on div at bounding box center [188, 102] width 21 height 16
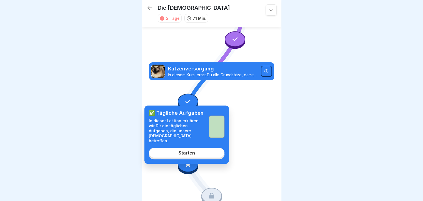
click at [187, 148] on link "Starten" at bounding box center [187, 153] width 76 height 10
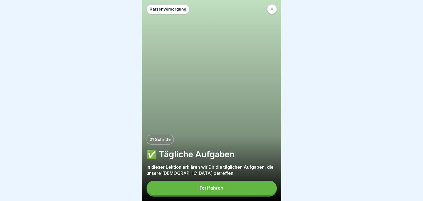
click at [226, 189] on button "Fortfahren" at bounding box center [211, 187] width 130 height 14
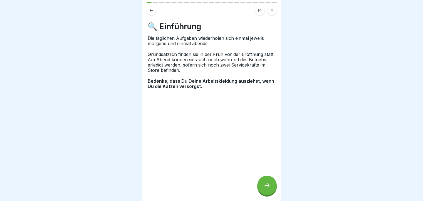
click at [272, 188] on div at bounding box center [266, 184] width 19 height 19
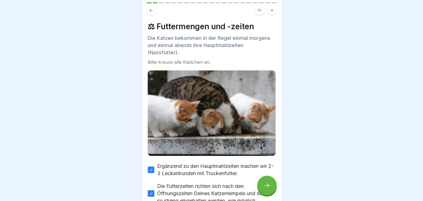
click at [271, 188] on div at bounding box center [266, 184] width 19 height 19
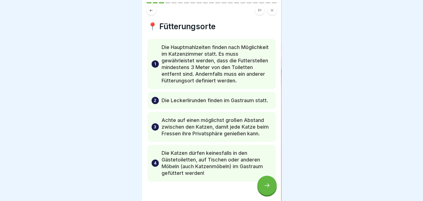
click at [271, 188] on div at bounding box center [266, 184] width 19 height 19
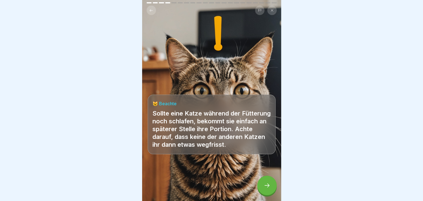
click at [271, 188] on div at bounding box center [266, 184] width 19 height 19
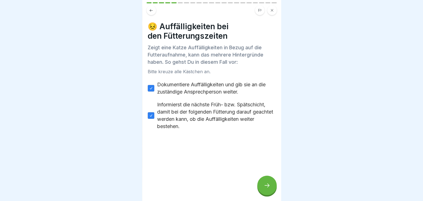
click at [271, 188] on div at bounding box center [266, 184] width 19 height 19
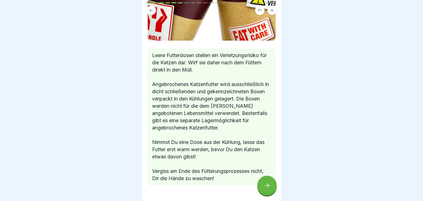
scroll to position [106, 0]
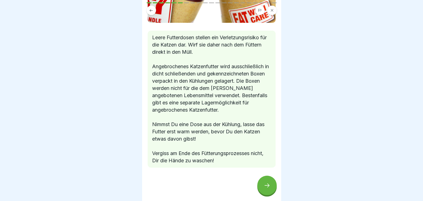
click at [270, 188] on icon at bounding box center [267, 185] width 7 height 7
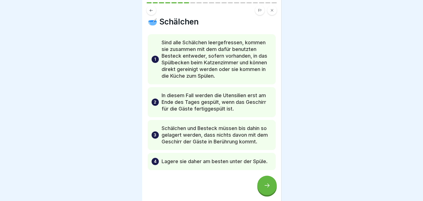
scroll to position [0, 0]
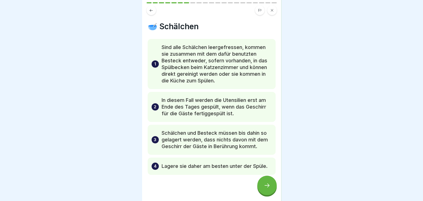
click at [150, 11] on icon at bounding box center [151, 10] width 4 height 4
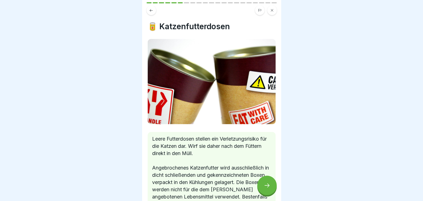
click at [270, 12] on button at bounding box center [271, 10] width 9 height 9
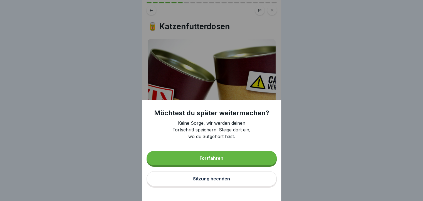
click at [204, 180] on button "Sitzung beenden" at bounding box center [211, 178] width 130 height 15
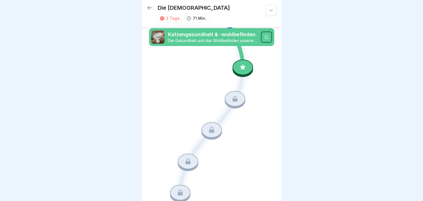
scroll to position [308, 0]
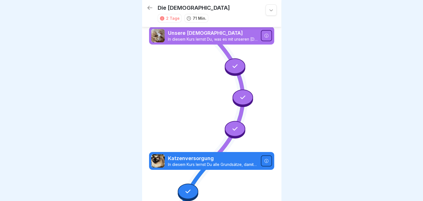
scroll to position [308, 0]
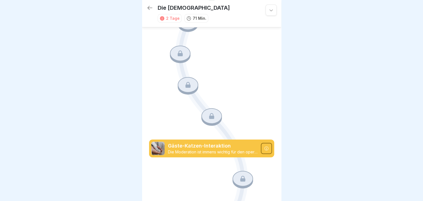
scroll to position [364, 0]
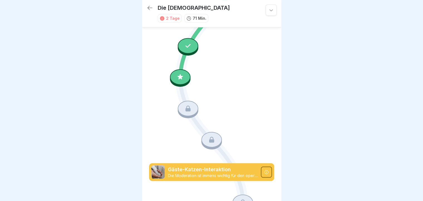
scroll to position [413, 0]
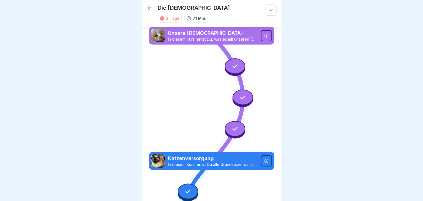
scroll to position [413, 0]
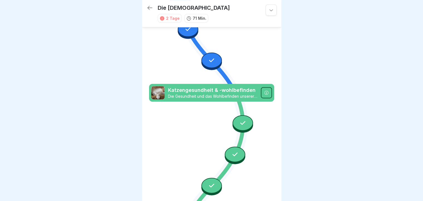
scroll to position [224, 0]
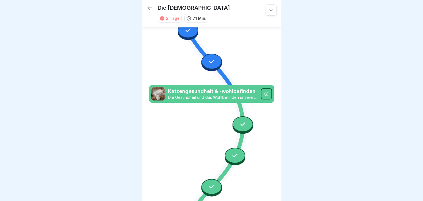
click at [242, 120] on icon at bounding box center [242, 123] width 7 height 7
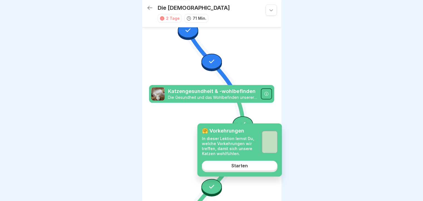
click at [240, 122] on icon at bounding box center [242, 124] width 5 height 4
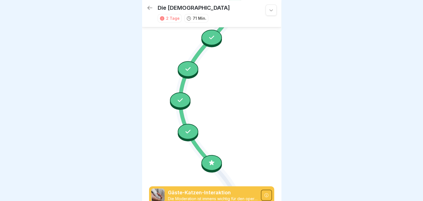
scroll to position [390, 0]
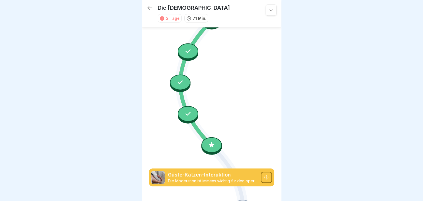
click at [209, 137] on div at bounding box center [211, 145] width 21 height 16
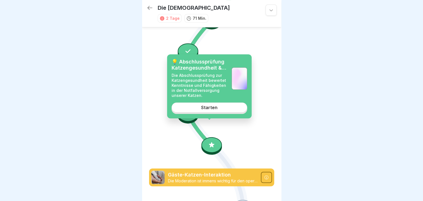
click at [209, 141] on icon at bounding box center [211, 144] width 7 height 7
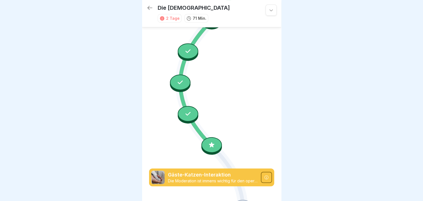
click at [188, 106] on div at bounding box center [188, 114] width 21 height 16
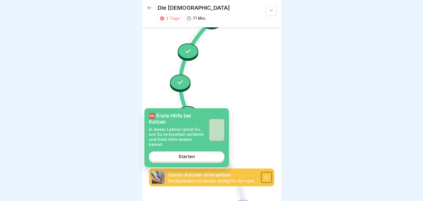
click at [188, 110] on icon at bounding box center [187, 113] width 7 height 7
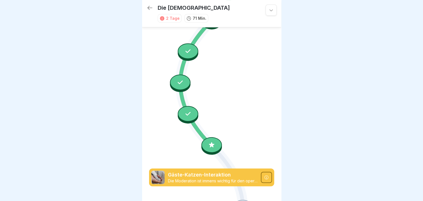
click at [172, 75] on div at bounding box center [180, 83] width 21 height 16
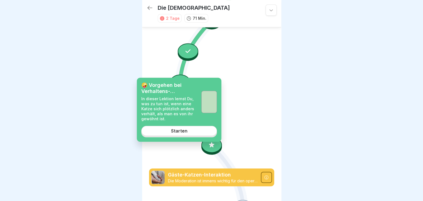
click at [172, 75] on div at bounding box center [180, 83] width 21 height 16
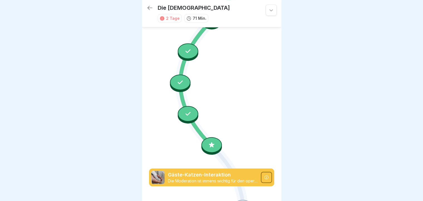
click at [180, 43] on div at bounding box center [188, 51] width 21 height 16
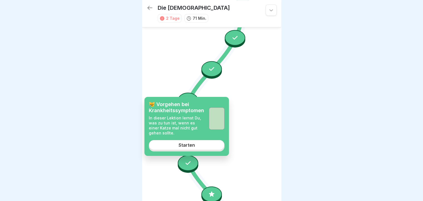
scroll to position [335, 0]
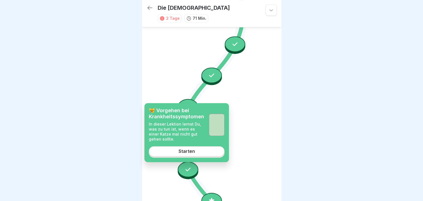
click at [215, 68] on div at bounding box center [211, 76] width 21 height 16
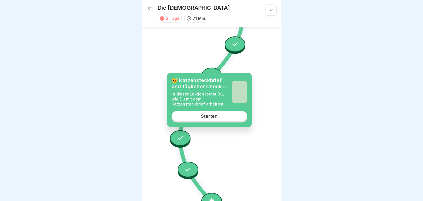
click at [227, 113] on link "Starten" at bounding box center [210, 116] width 76 height 10
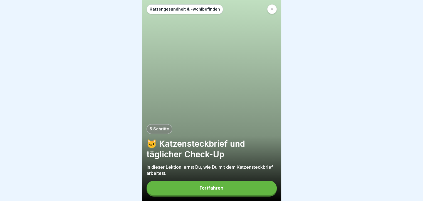
click at [230, 186] on button "Fortfahren" at bounding box center [211, 187] width 130 height 14
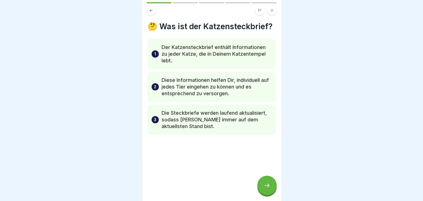
click at [265, 186] on icon at bounding box center [267, 185] width 7 height 7
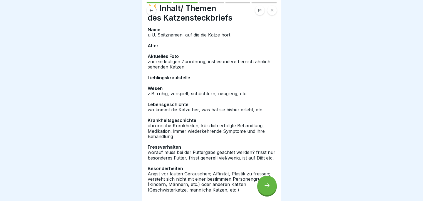
scroll to position [28, 0]
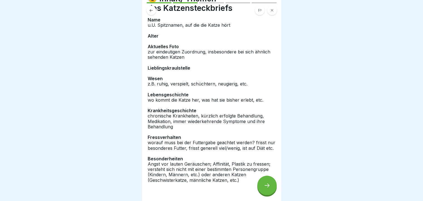
click at [270, 185] on div at bounding box center [266, 184] width 19 height 19
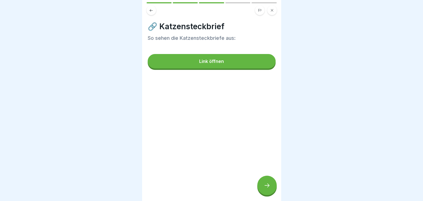
click at [208, 55] on button "Link öffnen" at bounding box center [212, 61] width 128 height 14
click at [272, 13] on button at bounding box center [271, 10] width 9 height 9
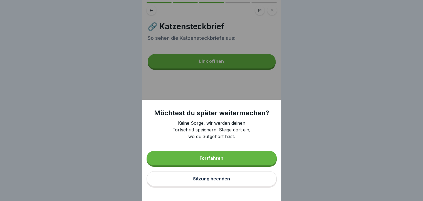
click at [212, 181] on div "Sitzung beenden" at bounding box center [211, 178] width 37 height 5
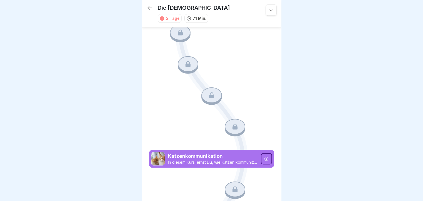
scroll to position [697, 0]
